Goal: Use online tool/utility: Utilize a website feature to perform a specific function

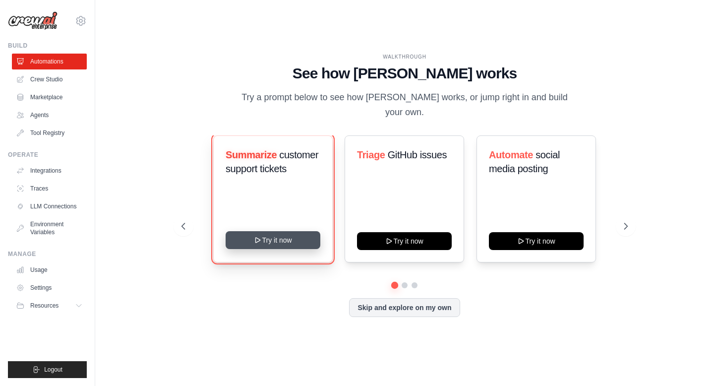
click at [288, 239] on button "Try it now" at bounding box center [273, 240] width 95 height 18
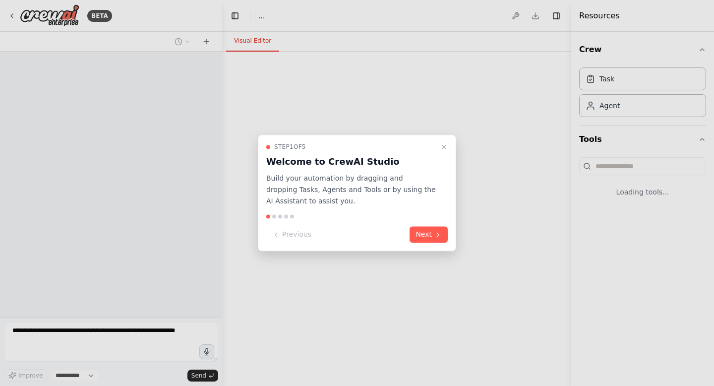
select select "****"
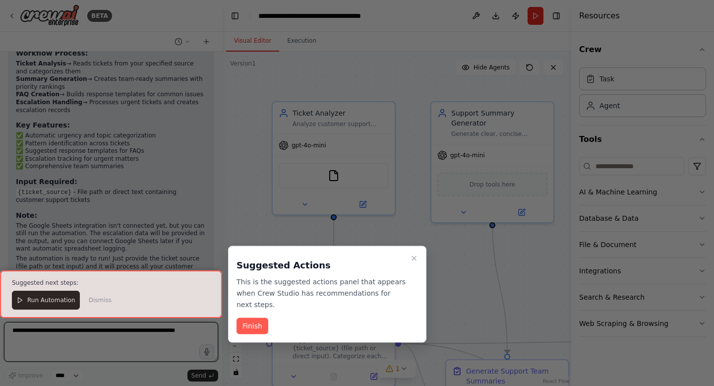
scroll to position [1281, 0]
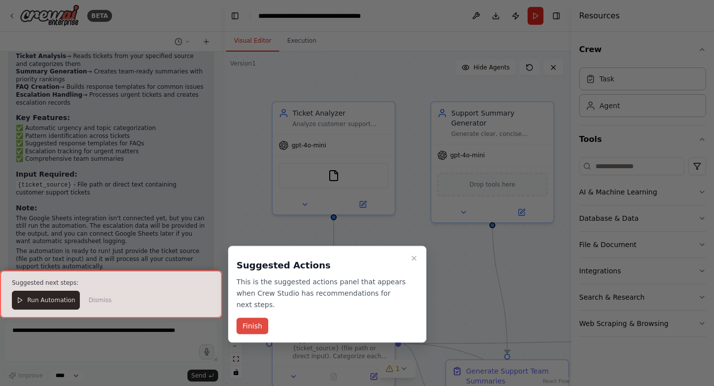
click at [252, 328] on button "Finish" at bounding box center [253, 326] width 32 height 16
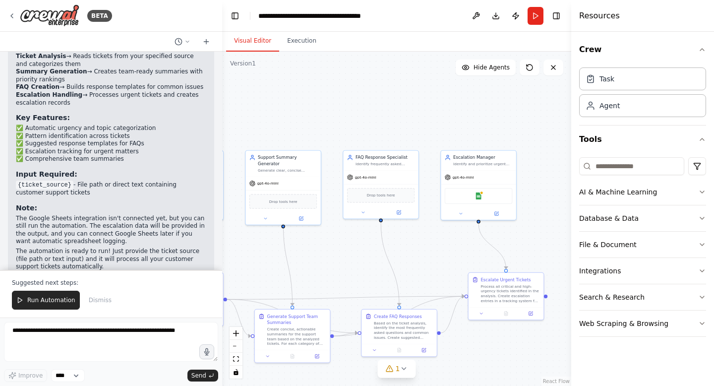
drag, startPoint x: 437, startPoint y: 255, endPoint x: 339, endPoint y: 254, distance: 98.2
click at [339, 254] on div ".deletable-edge-delete-btn { width: 20px; height: 20px; border: 0px solid #ffff…" at bounding box center [396, 219] width 349 height 334
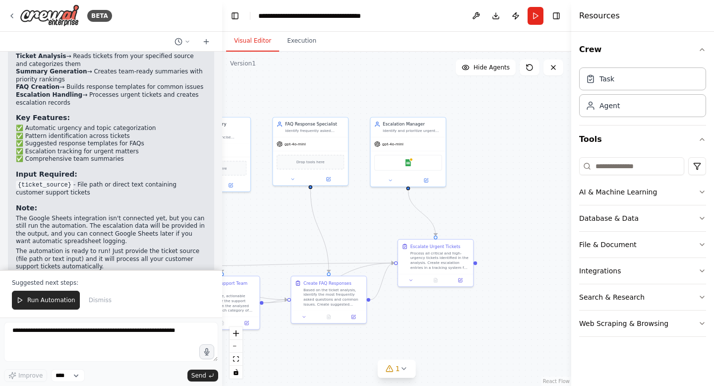
drag, startPoint x: 421, startPoint y: 245, endPoint x: 355, endPoint y: 208, distance: 75.1
click at [355, 208] on div ".deletable-edge-delete-btn { width: 20px; height: 20px; border: 0px solid #ffff…" at bounding box center [396, 219] width 349 height 334
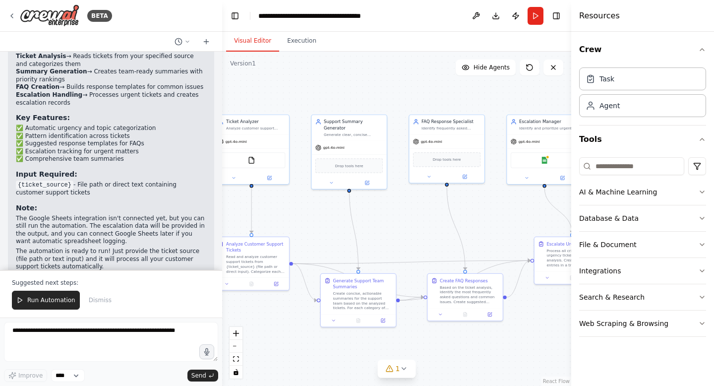
drag, startPoint x: 354, startPoint y: 222, endPoint x: 492, endPoint y: 224, distance: 137.9
click at [492, 224] on div ".deletable-edge-delete-btn { width: 20px; height: 20px; border: 0px solid #ffff…" at bounding box center [396, 219] width 349 height 334
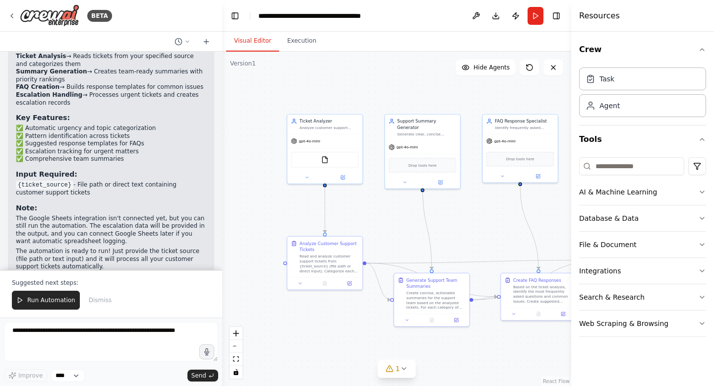
drag, startPoint x: 375, startPoint y: 225, endPoint x: 412, endPoint y: 243, distance: 41.5
click at [412, 243] on div ".deletable-edge-delete-btn { width: 20px; height: 20px; border: 0px solid #ffff…" at bounding box center [396, 219] width 349 height 334
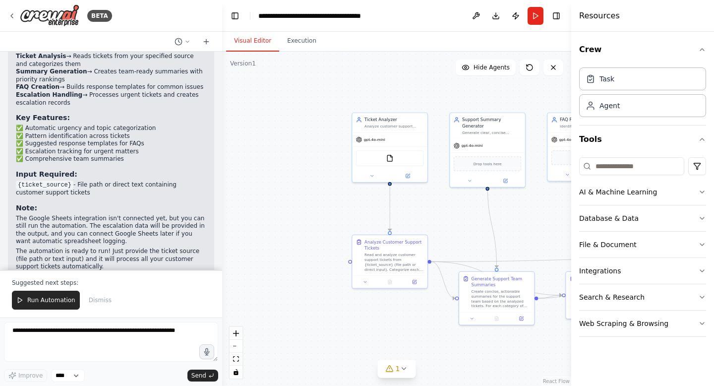
drag, startPoint x: 371, startPoint y: 243, endPoint x: 459, endPoint y: 224, distance: 90.3
click at [462, 223] on div ".deletable-edge-delete-btn { width: 20px; height: 20px; border: 0px solid #ffff…" at bounding box center [396, 219] width 349 height 334
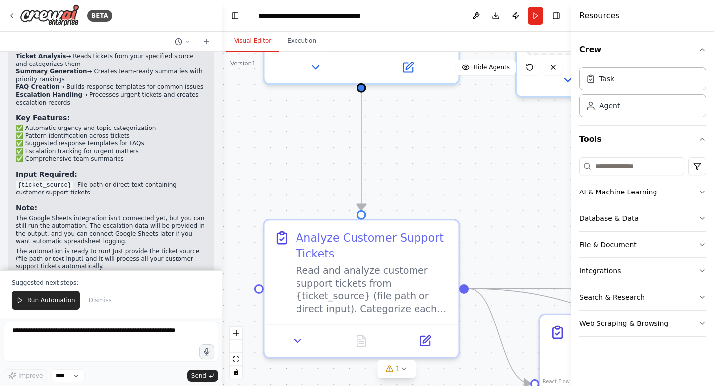
drag, startPoint x: 471, startPoint y: 193, endPoint x: 445, endPoint y: 198, distance: 27.3
click at [445, 198] on div ".deletable-edge-delete-btn { width: 20px; height: 20px; border: 0px solid #ffff…" at bounding box center [396, 219] width 349 height 334
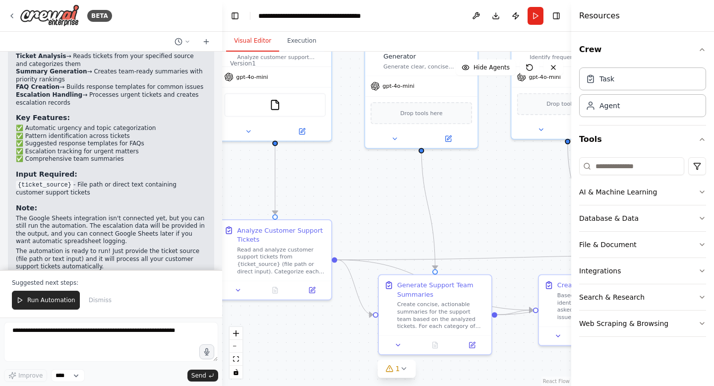
drag, startPoint x: 477, startPoint y: 201, endPoint x: 366, endPoint y: 209, distance: 110.9
click at [366, 209] on div ".deletable-edge-delete-btn { width: 20px; height: 20px; border: 0px solid #ffff…" at bounding box center [396, 219] width 349 height 334
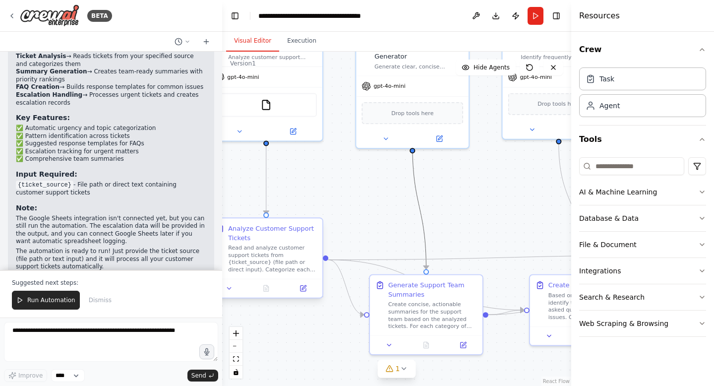
drag, startPoint x: 423, startPoint y: 225, endPoint x: 232, endPoint y: 223, distance: 190.5
click at [232, 223] on div ".deletable-edge-delete-btn { width: 20px; height: 20px; border: 0px solid #ffff…" at bounding box center [324, 145] width 322 height 308
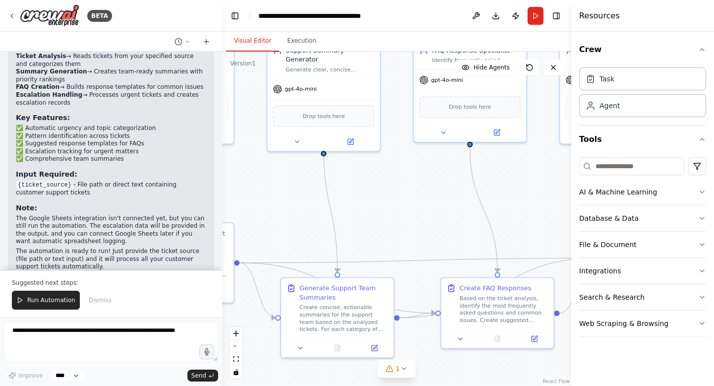
drag, startPoint x: 327, startPoint y: 189, endPoint x: 184, endPoint y: 196, distance: 143.1
click at [184, 196] on div "BETA Create a crew that automatically reads through customer support tickets, c…" at bounding box center [357, 193] width 714 height 386
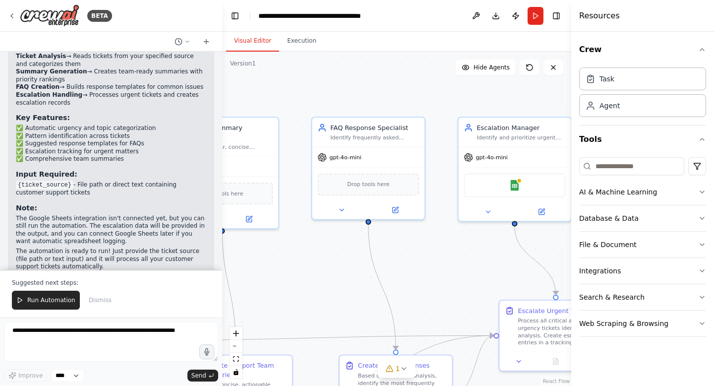
drag, startPoint x: 333, startPoint y: 184, endPoint x: 280, endPoint y: 264, distance: 96.7
click at [280, 264] on div ".deletable-edge-delete-btn { width: 20px; height: 20px; border: 0px solid #ffff…" at bounding box center [396, 219] width 349 height 334
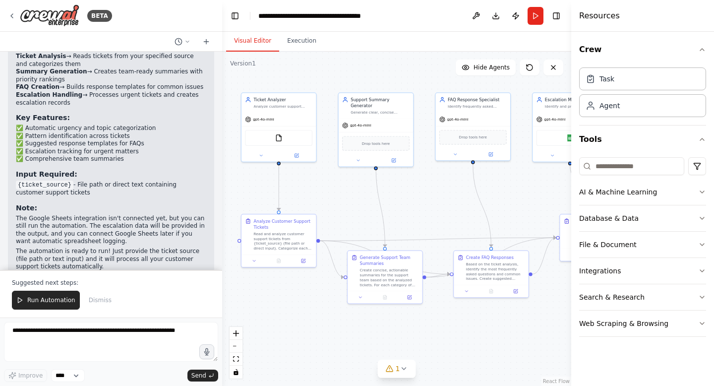
drag, startPoint x: 339, startPoint y: 277, endPoint x: 437, endPoint y: 200, distance: 123.7
click at [437, 200] on div ".deletable-edge-delete-btn { width: 20px; height: 20px; border: 0px solid #ffff…" at bounding box center [396, 219] width 349 height 334
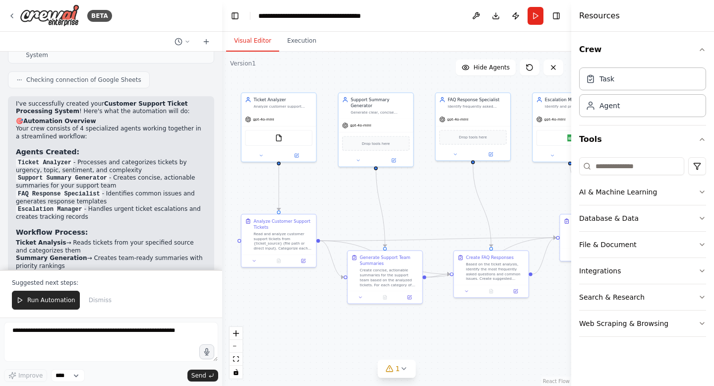
scroll to position [1123, 0]
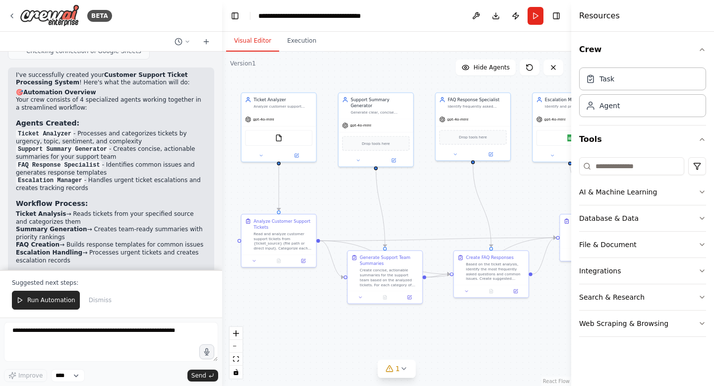
drag, startPoint x: 157, startPoint y: 218, endPoint x: 157, endPoint y: 201, distance: 16.4
click at [157, 210] on ol "Ticket Analysis → Reads tickets from your specified source and categorizes them…" at bounding box center [111, 237] width 191 height 54
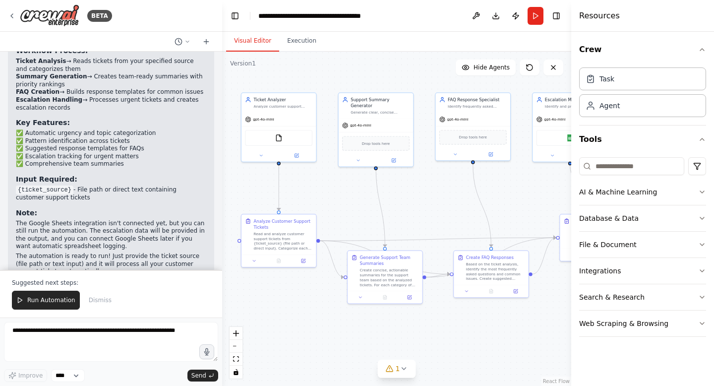
scroll to position [1281, 0]
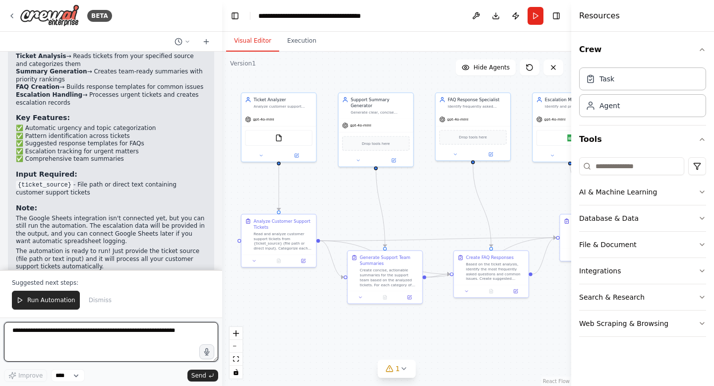
click at [125, 342] on textarea at bounding box center [111, 342] width 214 height 40
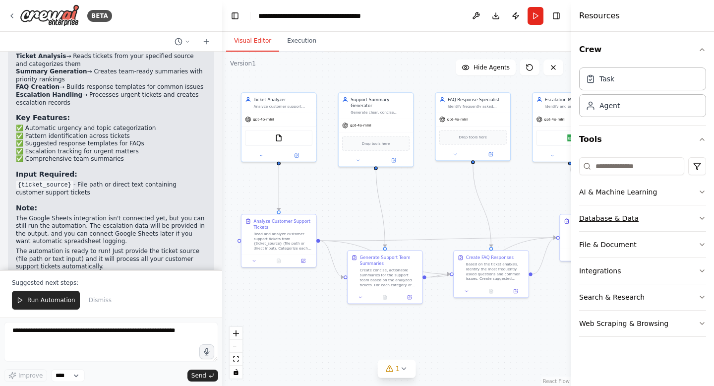
click at [700, 224] on button "Database & Data" at bounding box center [642, 218] width 127 height 26
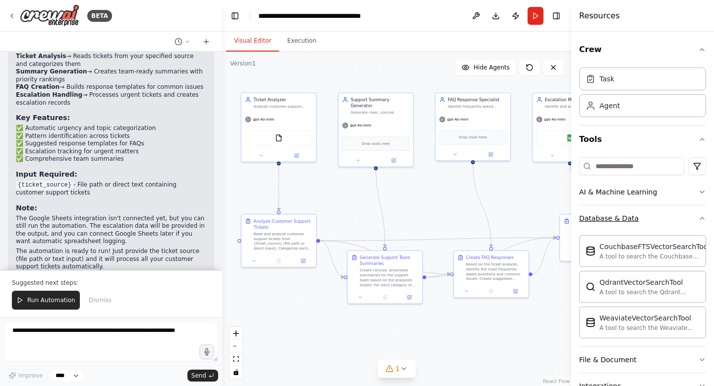
click at [700, 224] on button "Database & Data" at bounding box center [642, 218] width 127 height 26
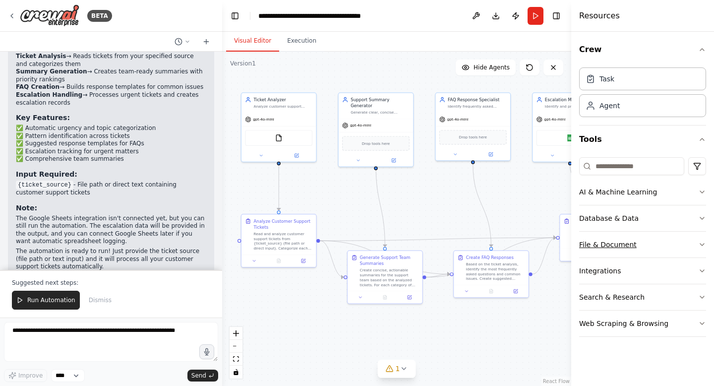
click at [678, 254] on button "File & Document" at bounding box center [642, 245] width 127 height 26
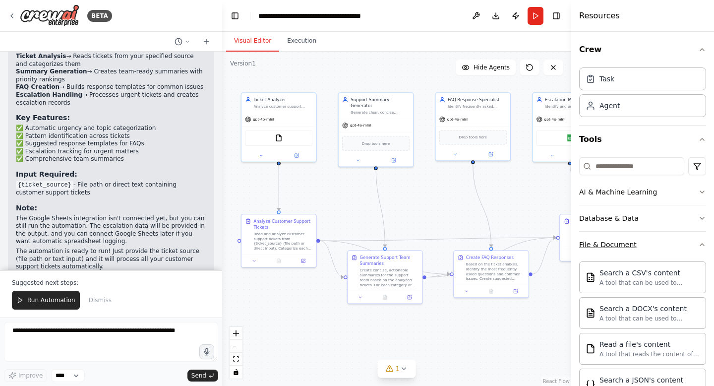
click at [678, 254] on button "File & Document" at bounding box center [642, 245] width 127 height 26
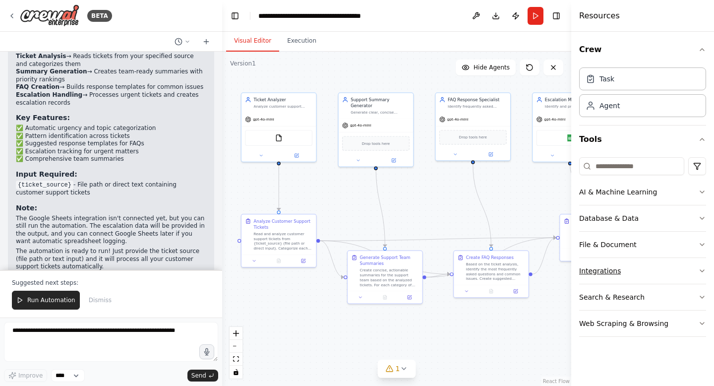
click at [678, 264] on button "Integrations" at bounding box center [642, 271] width 127 height 26
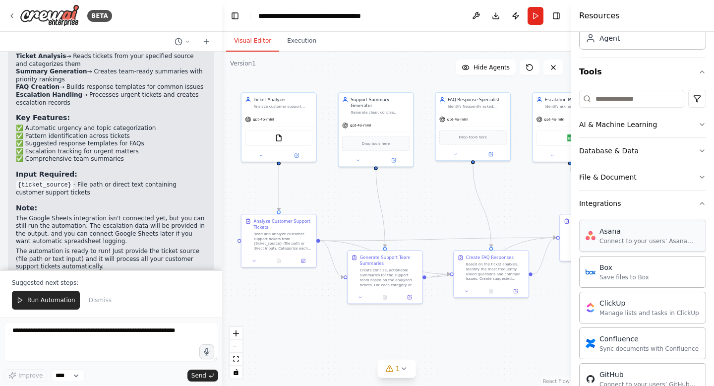
scroll to position [134, 0]
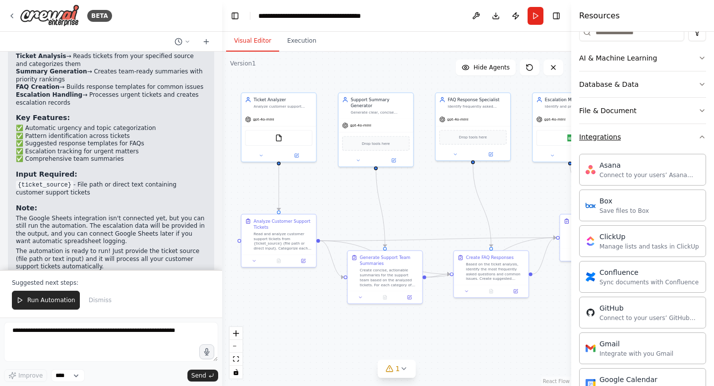
click at [650, 138] on button "Integrations" at bounding box center [642, 137] width 127 height 26
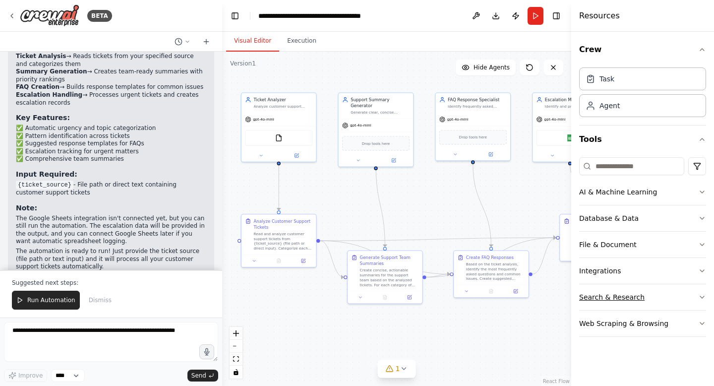
click at [648, 297] on button "Search & Research" at bounding box center [642, 297] width 127 height 26
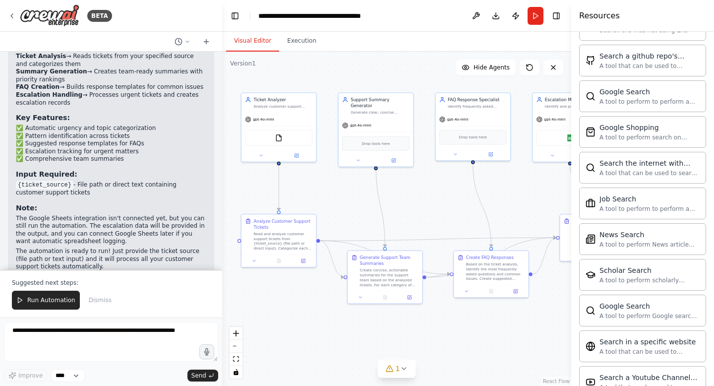
scroll to position [475, 0]
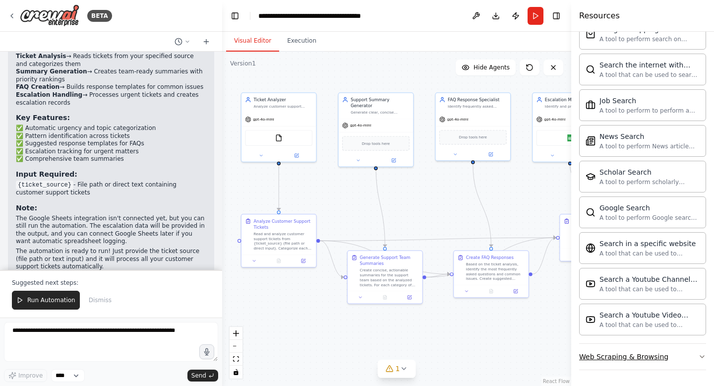
click at [644, 356] on div "Web Scraping & Browsing" at bounding box center [623, 357] width 89 height 10
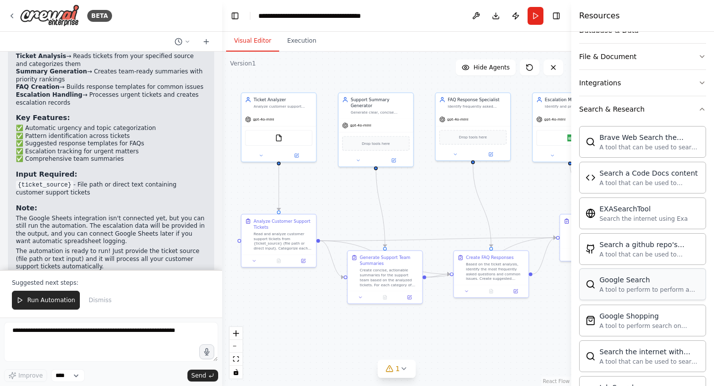
scroll to position [175, 0]
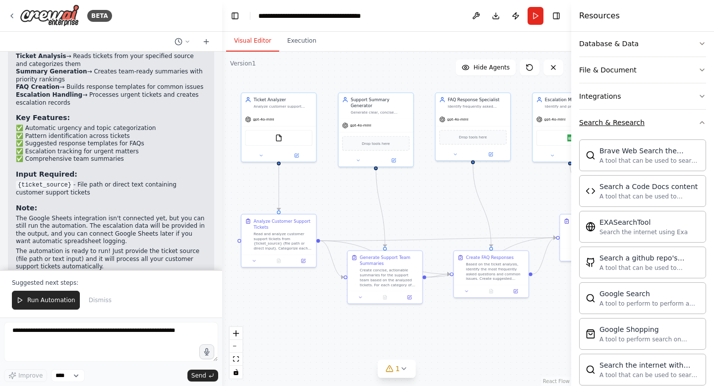
click at [631, 128] on button "Search & Research" at bounding box center [642, 123] width 127 height 26
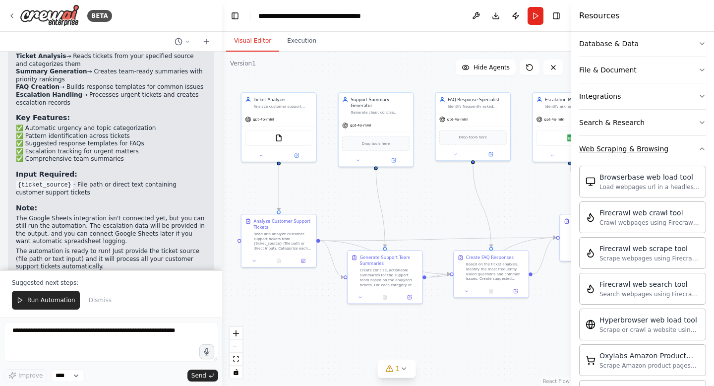
click at [612, 155] on button "Web Scraping & Browsing" at bounding box center [642, 149] width 127 height 26
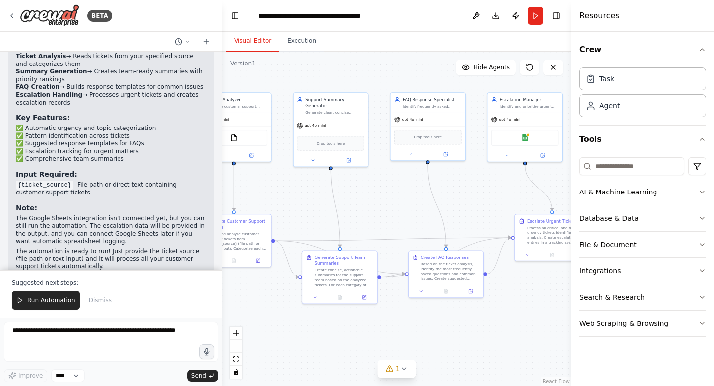
drag, startPoint x: 452, startPoint y: 198, endPoint x: 384, endPoint y: 198, distance: 69.0
click at [384, 198] on div ".deletable-edge-delete-btn { width: 20px; height: 20px; border: 0px solid #ffff…" at bounding box center [396, 219] width 349 height 334
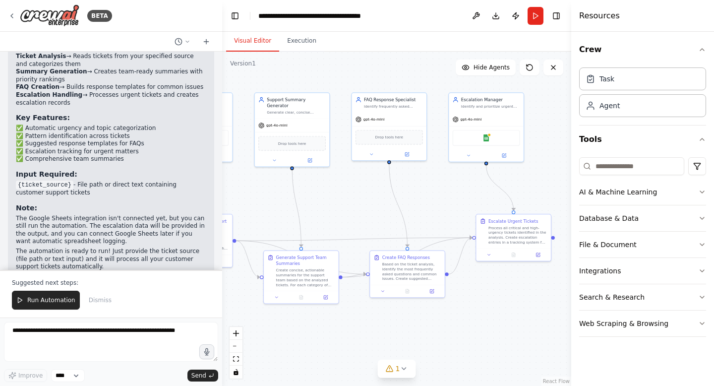
drag, startPoint x: 494, startPoint y: 198, endPoint x: 366, endPoint y: 197, distance: 128.0
click at [366, 197] on div ".deletable-edge-delete-btn { width: 20px; height: 20px; border: 0px solid #ffff…" at bounding box center [396, 219] width 349 height 334
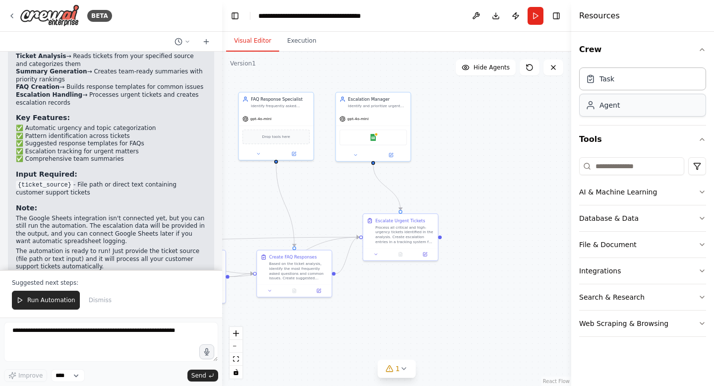
click at [614, 109] on div "Agent" at bounding box center [610, 105] width 20 height 10
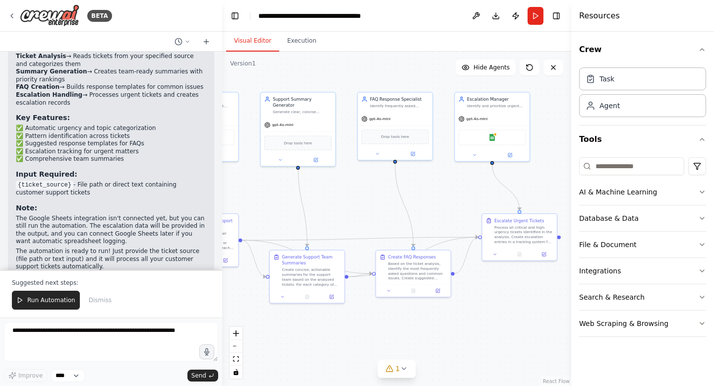
drag, startPoint x: 462, startPoint y: 170, endPoint x: 665, endPoint y: 170, distance: 202.9
click at [665, 170] on div "BETA Create a crew that automatically reads through customer support tickets, c…" at bounding box center [357, 193] width 714 height 386
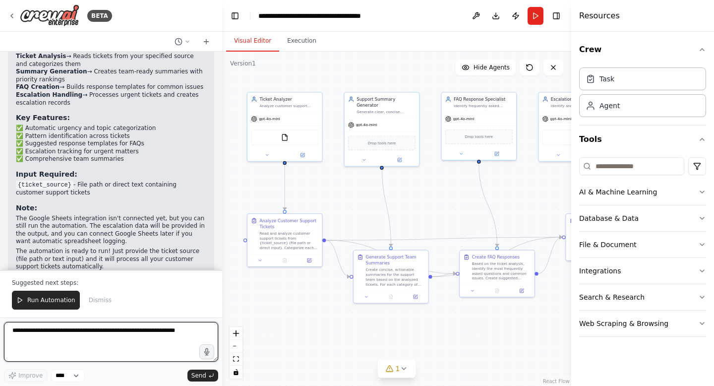
click at [157, 346] on textarea at bounding box center [111, 342] width 214 height 40
type textarea "**********"
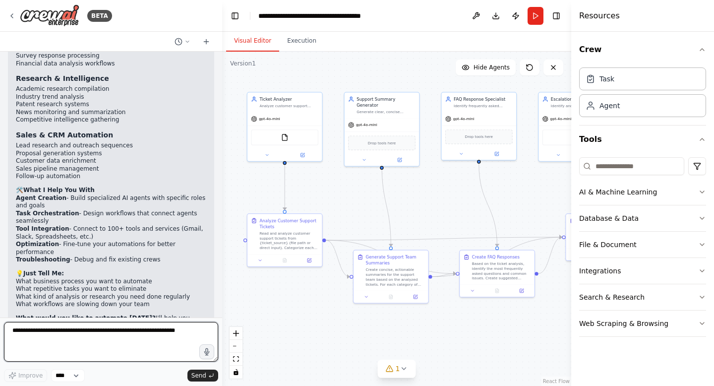
scroll to position [1763, 0]
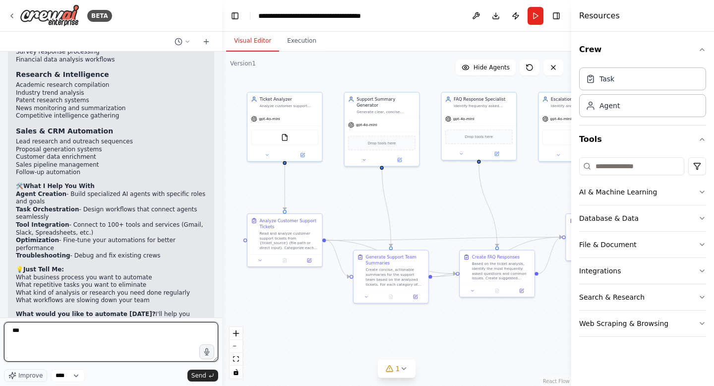
type textarea "**"
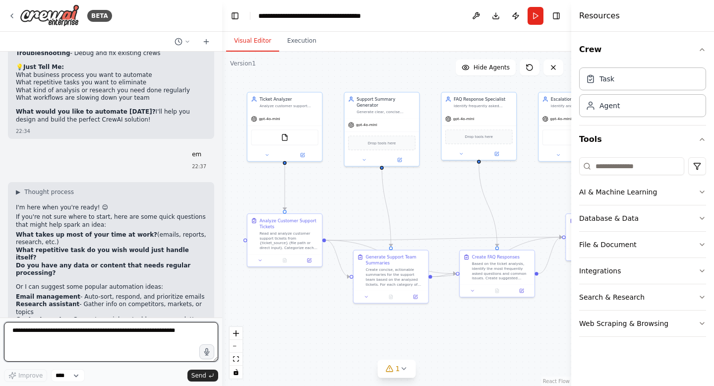
scroll to position [1978, 0]
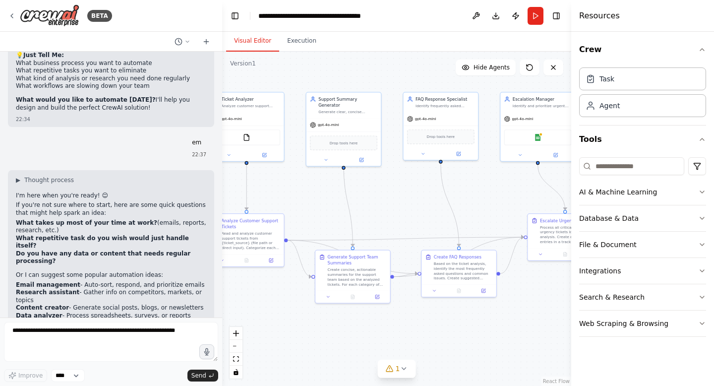
drag, startPoint x: 522, startPoint y: 188, endPoint x: 470, endPoint y: 189, distance: 52.6
click at [470, 189] on div ".deletable-edge-delete-btn { width: 20px; height: 20px; border: 0px solid #ffff…" at bounding box center [396, 219] width 349 height 334
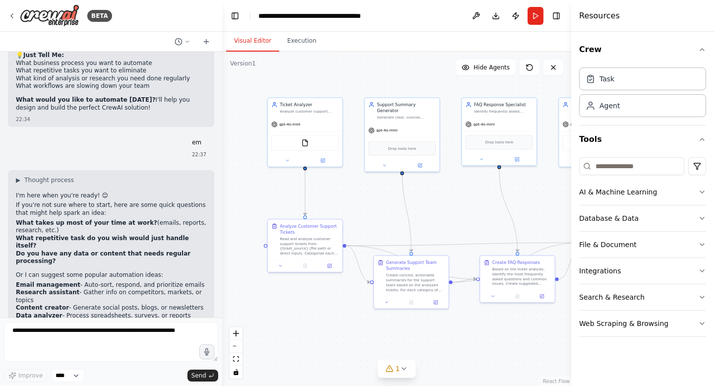
drag, startPoint x: 492, startPoint y: 173, endPoint x: 579, endPoint y: 178, distance: 87.5
click at [579, 178] on div "BETA Create a crew that automatically reads through customer support tickets, c…" at bounding box center [357, 193] width 714 height 386
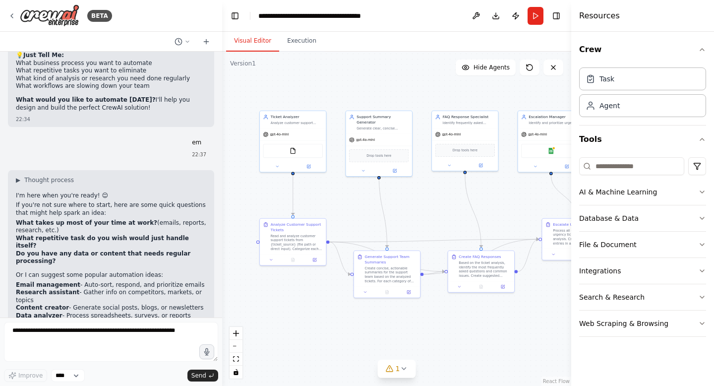
drag, startPoint x: 392, startPoint y: 213, endPoint x: 359, endPoint y: 213, distance: 33.7
click at [359, 213] on div ".deletable-edge-delete-btn { width: 20px; height: 20px; border: 0px solid #ffff…" at bounding box center [396, 219] width 349 height 334
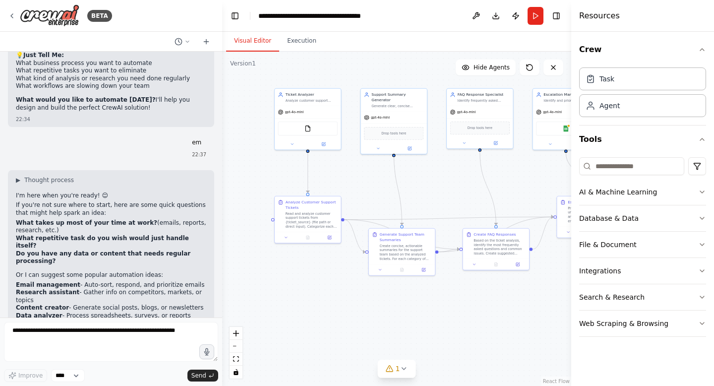
drag, startPoint x: 442, startPoint y: 217, endPoint x: 458, endPoint y: 194, distance: 28.1
click at [458, 194] on div ".deletable-edge-delete-btn { width: 20px; height: 20px; border: 0px solid #ffff…" at bounding box center [396, 219] width 349 height 334
click at [134, 344] on textarea at bounding box center [111, 342] width 214 height 40
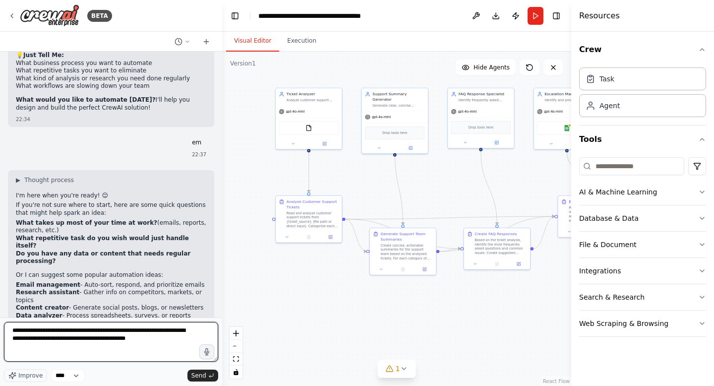
type textarea "**********"
